Goal: Task Accomplishment & Management: Manage account settings

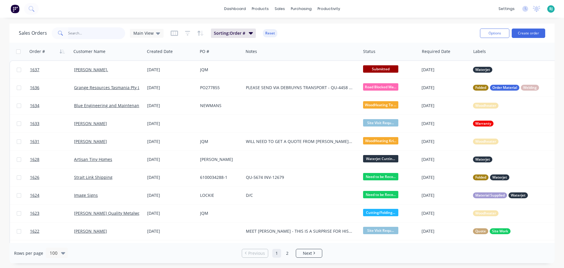
click at [99, 35] on input "text" at bounding box center [96, 33] width 57 height 12
click at [91, 33] on input "text" at bounding box center [96, 33] width 57 height 12
click at [150, 34] on span "Main View" at bounding box center [143, 33] width 20 height 6
click at [137, 110] on button "Archived" at bounding box center [165, 106] width 67 height 7
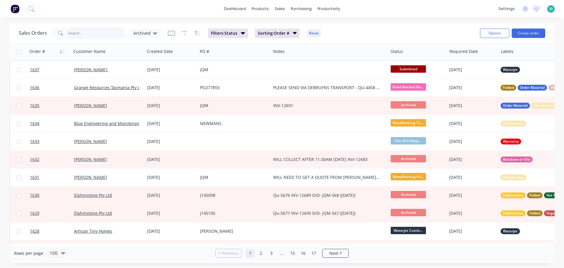
click at [76, 32] on input "text" at bounding box center [96, 33] width 57 height 12
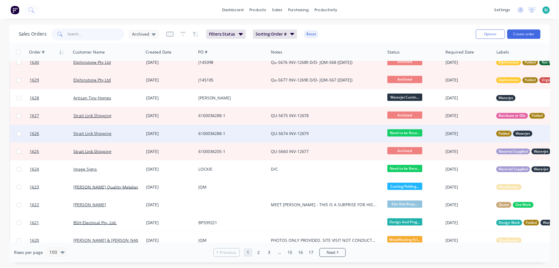
scroll to position [147, 0]
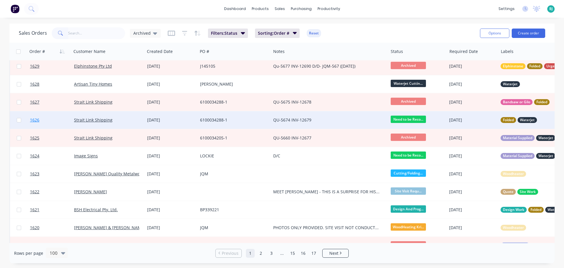
click at [55, 126] on link "1626" at bounding box center [52, 120] width 44 height 18
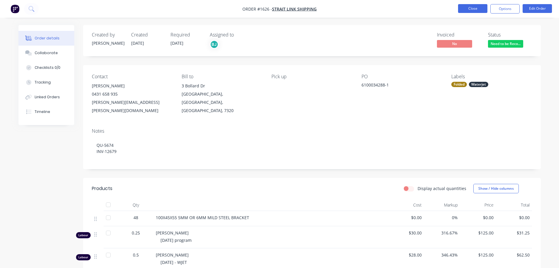
click at [478, 6] on button "Close" at bounding box center [472, 8] width 29 height 9
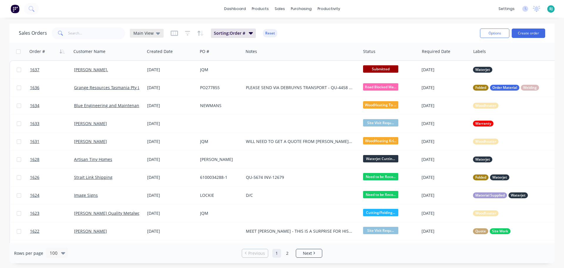
click at [153, 32] on div "Main View" at bounding box center [146, 33] width 27 height 5
click at [151, 107] on button "Archived" at bounding box center [165, 106] width 67 height 7
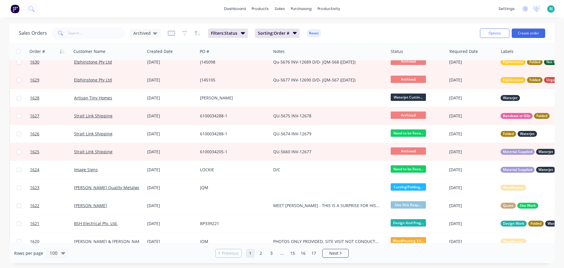
scroll to position [147, 0]
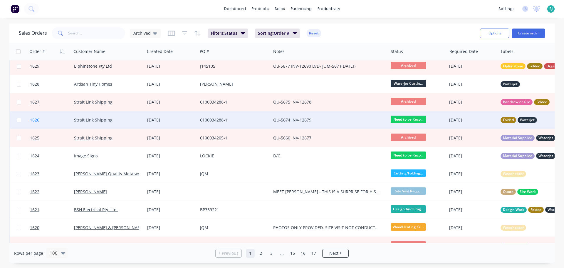
click at [66, 121] on link "1626" at bounding box center [52, 120] width 44 height 18
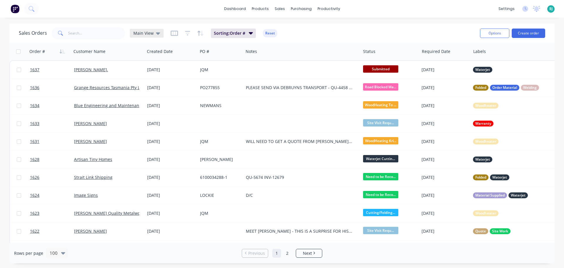
click at [154, 33] on div "Main View" at bounding box center [146, 33] width 27 height 5
click at [158, 107] on button "Archived" at bounding box center [165, 106] width 67 height 7
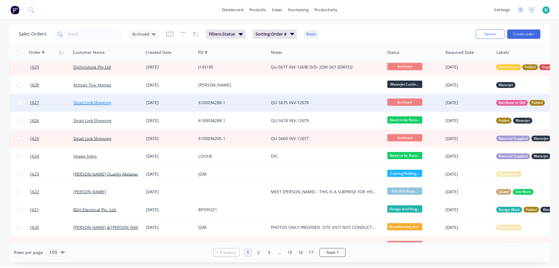
scroll to position [147, 0]
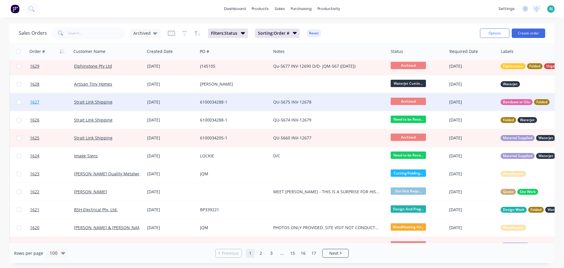
click at [63, 102] on link "1627" at bounding box center [52, 102] width 44 height 18
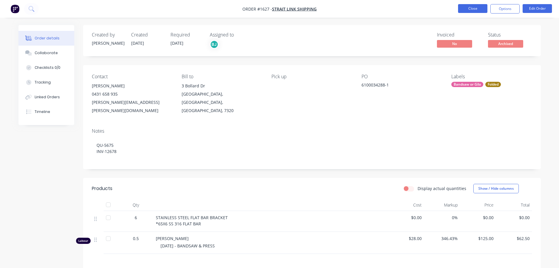
click at [472, 7] on button "Close" at bounding box center [472, 8] width 29 height 9
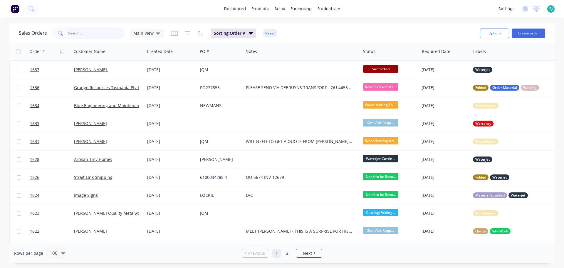
click at [80, 31] on input "text" at bounding box center [96, 33] width 57 height 12
type input "elphinstone ent"
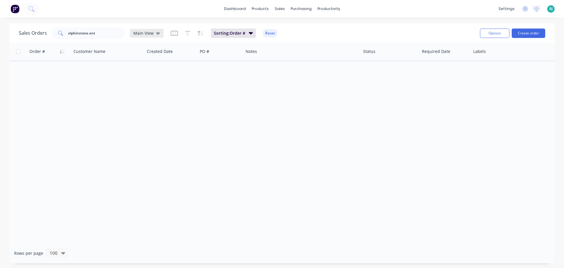
click at [156, 35] on icon at bounding box center [158, 33] width 4 height 6
click at [157, 107] on button "Archived" at bounding box center [165, 106] width 67 height 7
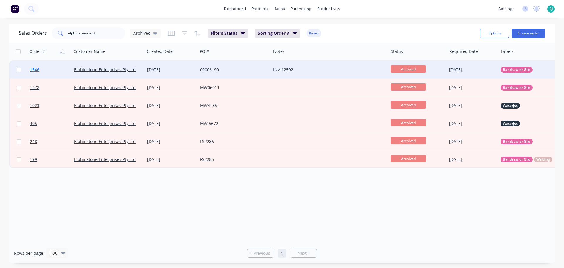
click at [62, 67] on link "1546" at bounding box center [52, 70] width 44 height 18
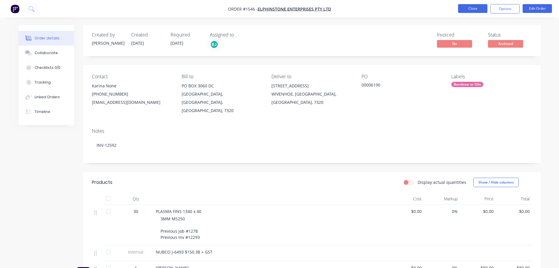
click at [480, 12] on button "Close" at bounding box center [472, 8] width 29 height 9
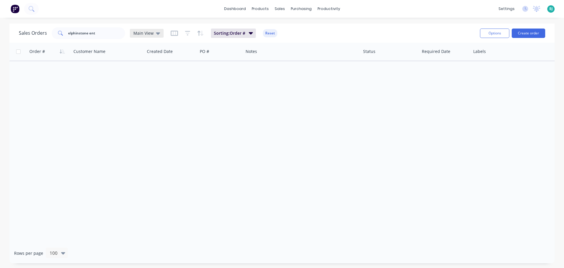
click at [147, 33] on span "Main View" at bounding box center [143, 33] width 20 height 6
click at [144, 106] on button "Archived" at bounding box center [165, 106] width 67 height 7
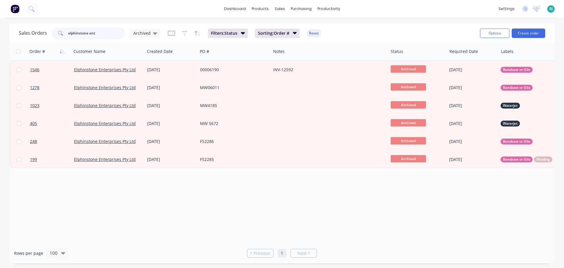
drag, startPoint x: 101, startPoint y: 36, endPoint x: 62, endPoint y: 38, distance: 39.1
click at [62, 38] on div "elphinstone ent" at bounding box center [88, 33] width 73 height 12
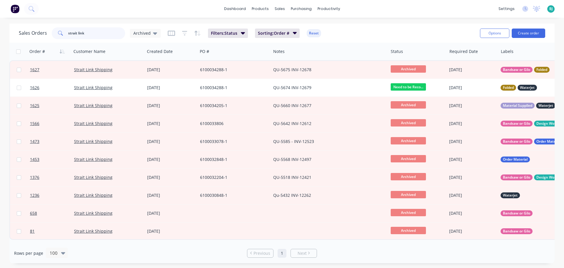
drag, startPoint x: 74, startPoint y: 33, endPoint x: 67, endPoint y: 33, distance: 6.5
click at [68, 33] on input "strait link" at bounding box center [96, 33] width 57 height 12
click at [93, 33] on input "strait link" at bounding box center [96, 33] width 57 height 12
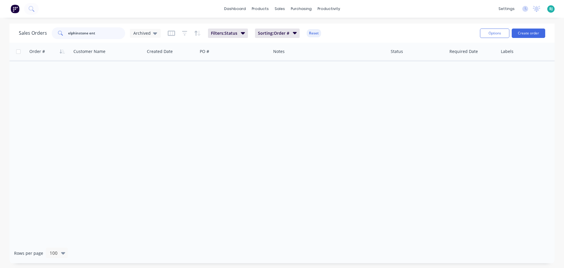
type input "elphinstone ent"
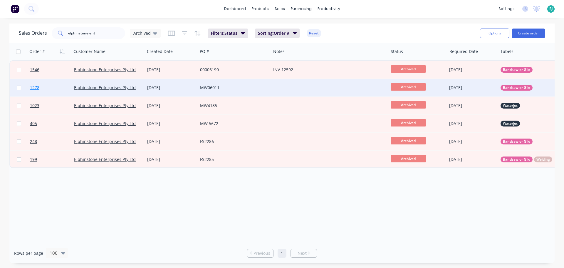
click at [60, 87] on link "1278" at bounding box center [52, 88] width 44 height 18
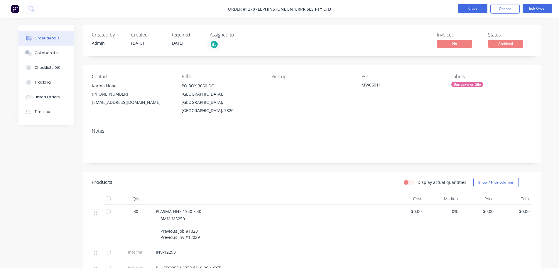
click at [466, 8] on button "Close" at bounding box center [472, 8] width 29 height 9
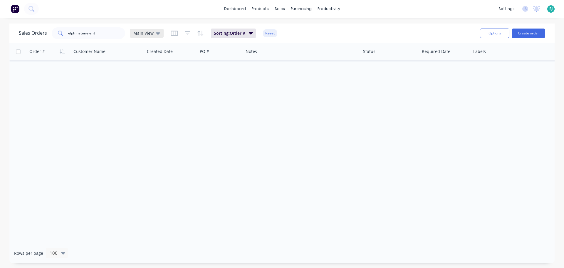
click at [152, 34] on div "Main View" at bounding box center [146, 33] width 27 height 5
click at [152, 109] on button "Archived" at bounding box center [165, 106] width 67 height 7
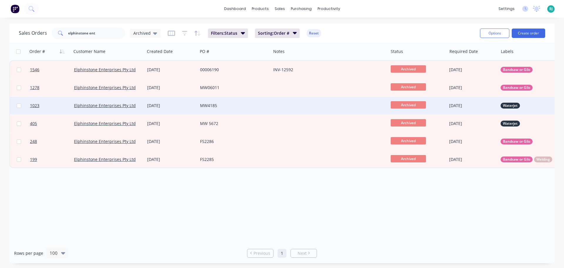
click at [273, 109] on div at bounding box center [329, 106] width 117 height 18
click at [54, 105] on link "1023" at bounding box center [52, 106] width 44 height 18
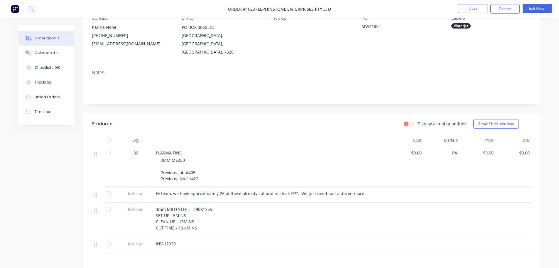
scroll to position [59, 0]
click at [477, 4] on button "Close" at bounding box center [472, 8] width 29 height 9
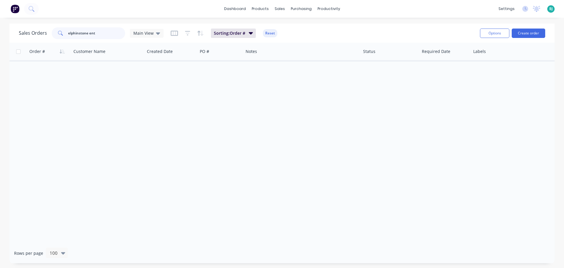
drag, startPoint x: 98, startPoint y: 33, endPoint x: 59, endPoint y: 31, distance: 38.9
click at [59, 31] on div "elphinstone ent" at bounding box center [88, 33] width 73 height 12
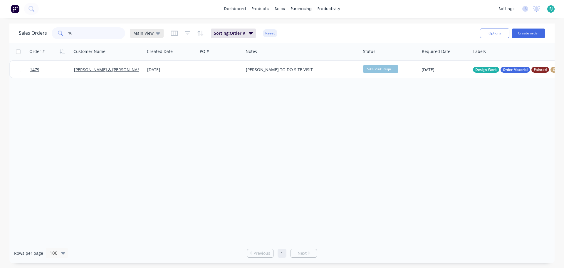
type input "1"
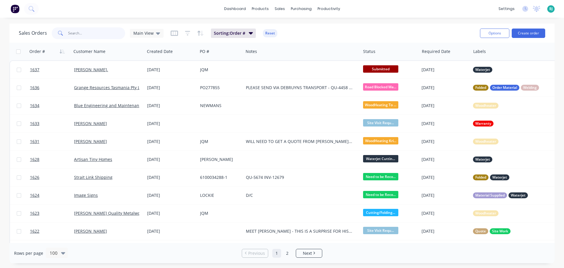
click at [106, 33] on input "text" at bounding box center [96, 33] width 57 height 12
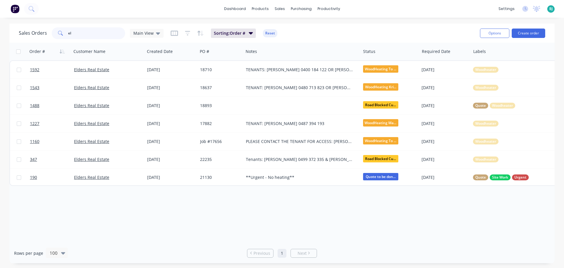
type input "e"
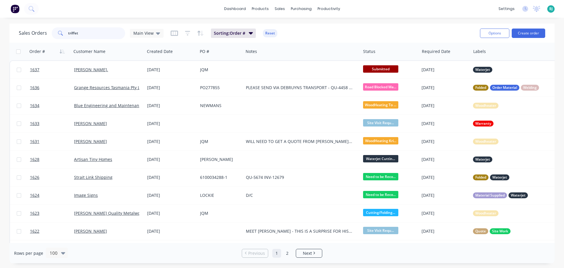
type input "triffet"
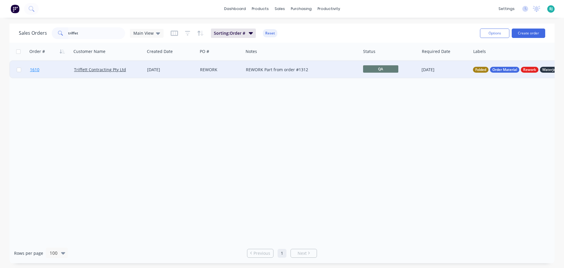
click at [59, 72] on link "1610" at bounding box center [52, 70] width 44 height 18
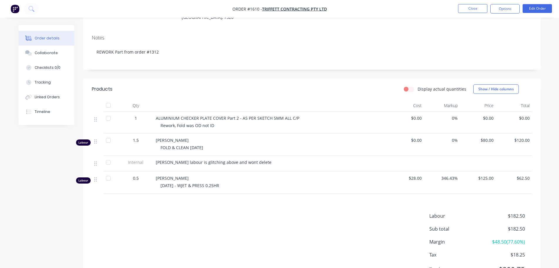
scroll to position [80, 0]
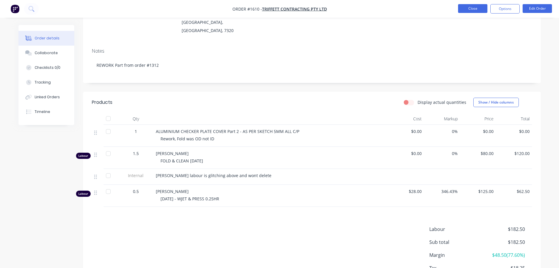
click at [461, 6] on button "Close" at bounding box center [472, 8] width 29 height 9
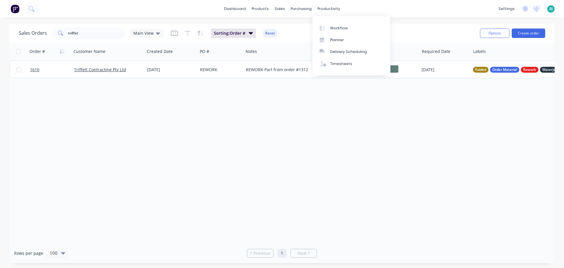
click at [406, 8] on div "dashboard products sales purchasing productivity dashboard products Product Cat…" at bounding box center [282, 9] width 564 height 18
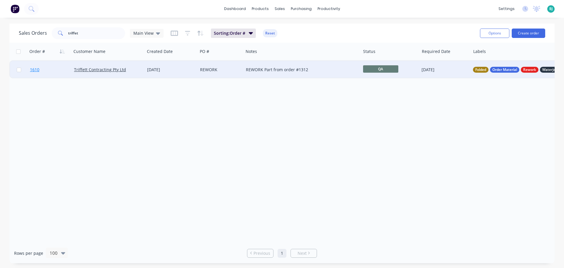
click at [53, 71] on link "1610" at bounding box center [52, 70] width 44 height 18
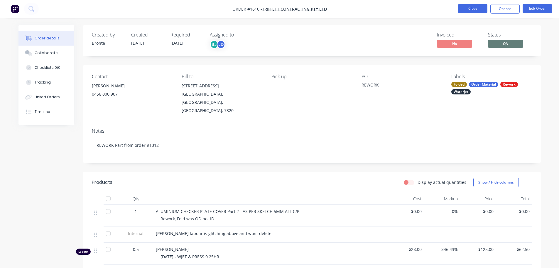
click at [475, 11] on button "Close" at bounding box center [472, 8] width 29 height 9
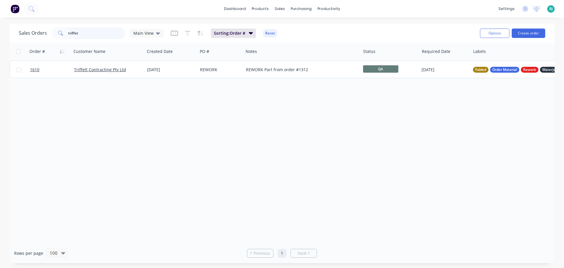
click at [89, 33] on input "triffet" at bounding box center [96, 33] width 57 height 12
type input "t"
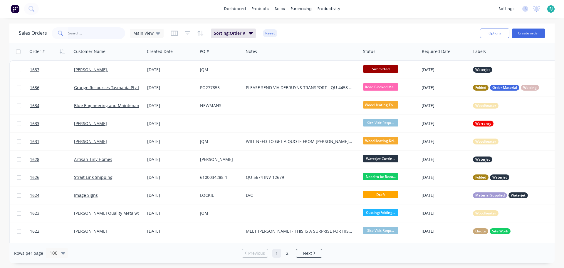
click at [109, 36] on input "text" at bounding box center [96, 33] width 57 height 12
type input "triffett"
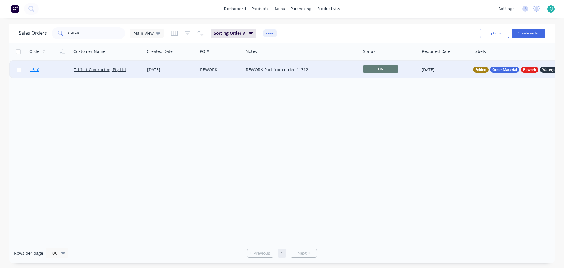
click at [55, 72] on link "1610" at bounding box center [52, 70] width 44 height 18
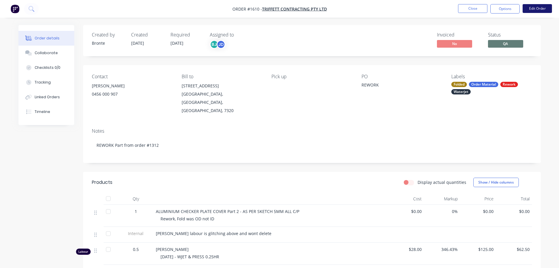
click at [540, 10] on button "Edit Order" at bounding box center [537, 8] width 29 height 9
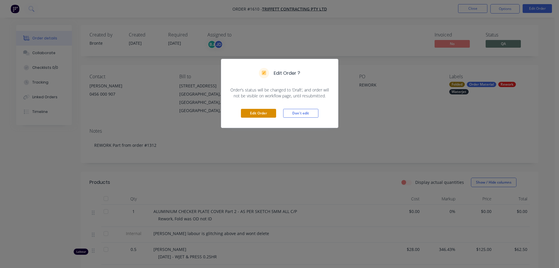
click at [259, 115] on button "Edit Order" at bounding box center [258, 113] width 35 height 9
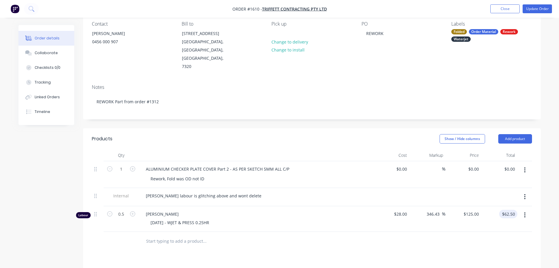
scroll to position [59, 0]
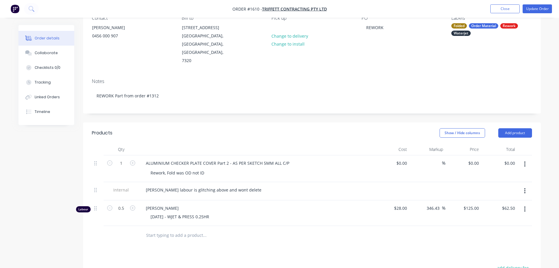
click at [526, 185] on button "button" at bounding box center [525, 190] width 14 height 11
click at [509, 213] on div "Delete" at bounding box center [504, 217] width 45 height 9
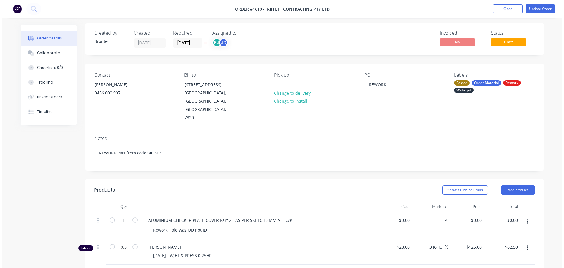
scroll to position [0, 0]
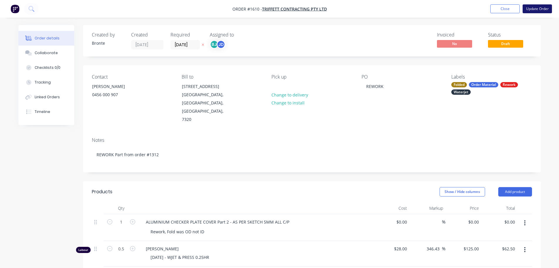
click at [542, 9] on button "Update Order" at bounding box center [537, 8] width 29 height 9
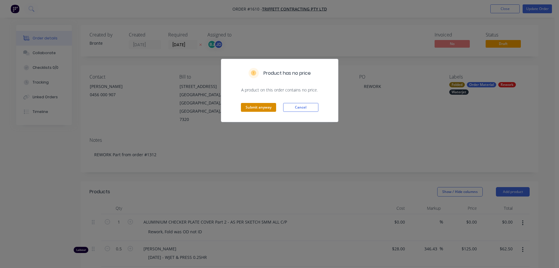
click at [264, 107] on button "Submit anyway" at bounding box center [258, 107] width 35 height 9
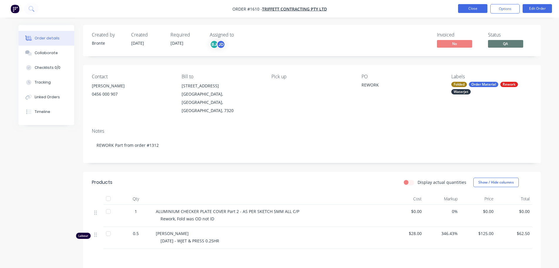
click at [472, 5] on button "Close" at bounding box center [472, 8] width 29 height 9
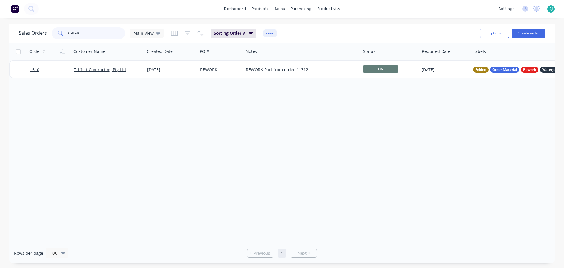
drag, startPoint x: 95, startPoint y: 36, endPoint x: 50, endPoint y: 35, distance: 45.2
click at [52, 34] on div "triffett" at bounding box center [88, 33] width 73 height 12
click at [280, 7] on div "sales" at bounding box center [280, 8] width 16 height 9
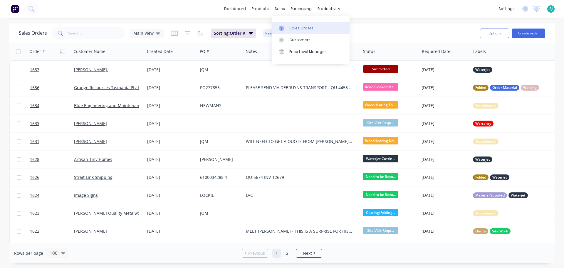
click at [290, 25] on link "Sales Orders" at bounding box center [311, 28] width 78 height 12
click at [391, 28] on div "Sales Orders Main View Sorting: Order # Reset" at bounding box center [247, 33] width 456 height 14
click at [98, 34] on input "text" at bounding box center [96, 33] width 57 height 12
type input "324"
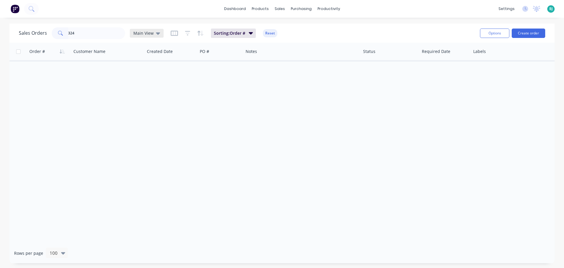
click at [162, 34] on div "Sales Orders 324 Main View Sorting: Order # Reset" at bounding box center [247, 33] width 456 height 14
click at [159, 34] on icon at bounding box center [158, 33] width 4 height 6
click at [151, 106] on button "Archived" at bounding box center [165, 106] width 67 height 7
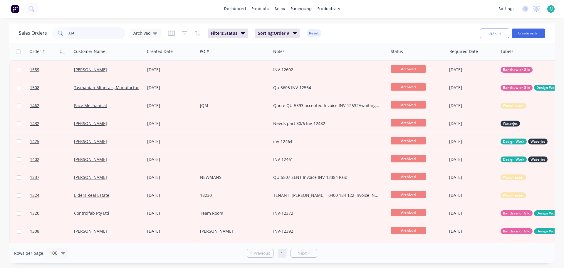
click at [93, 33] on input "324" at bounding box center [96, 33] width 57 height 12
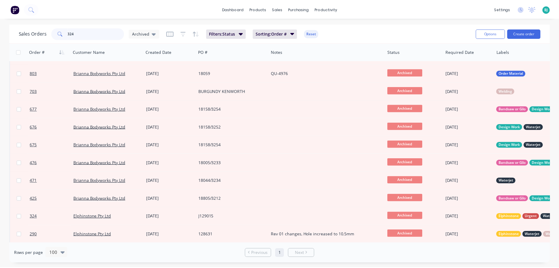
scroll to position [322, 0]
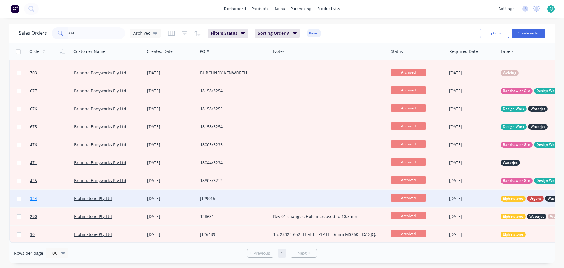
click at [55, 199] on link "324" at bounding box center [52, 198] width 44 height 18
